Goal: Information Seeking & Learning: Learn about a topic

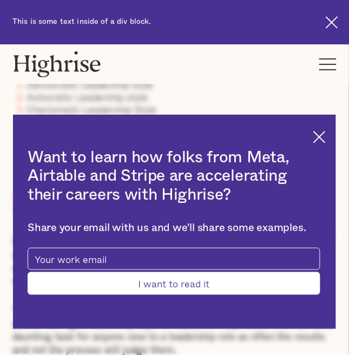
scroll to position [439, 0]
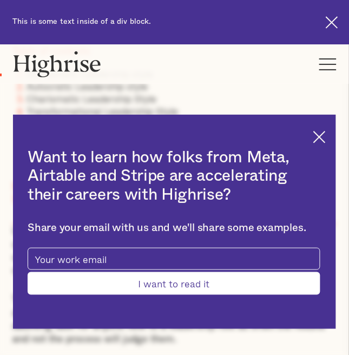
click at [314, 146] on div "Want to learn how folks from Meta, Airtable and Stripe are accelerating their c…" at bounding box center [174, 222] width 323 height 215
click at [325, 144] on img at bounding box center [320, 137] width 12 height 12
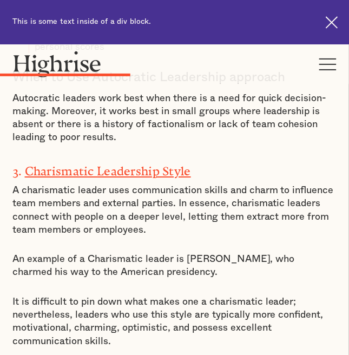
scroll to position [2503, 0]
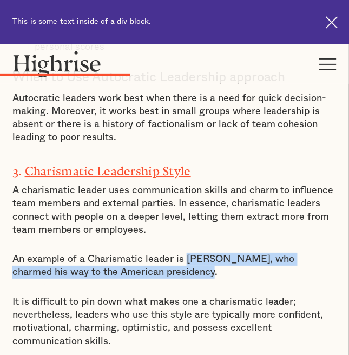
copy p "[PERSON_NAME], who charmed his way to the American presidency."
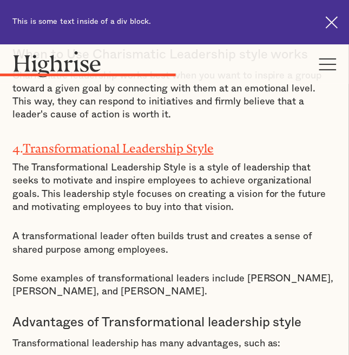
scroll to position [3232, 0]
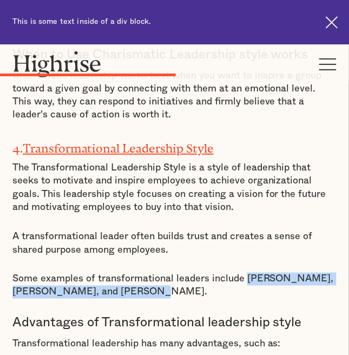
copy p "[PERSON_NAME], [PERSON_NAME], and [PERSON_NAME]."
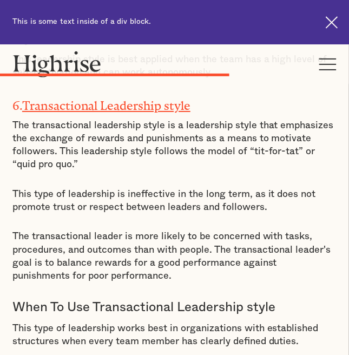
scroll to position [4240, 0]
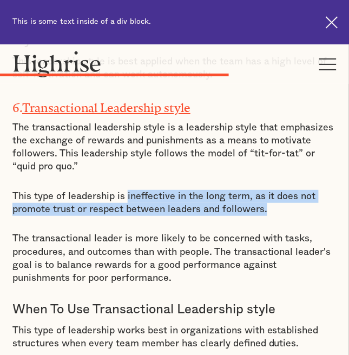
copy p "ineffective in the long term, as it does not promote trust or respect between l…"
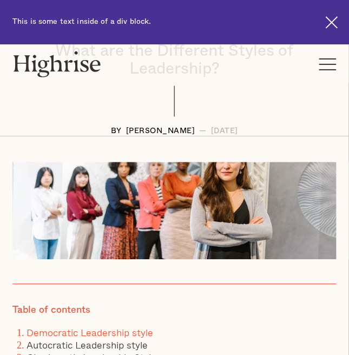
scroll to position [178, 0]
